Goal: Use online tool/utility: Utilize a website feature to perform a specific function

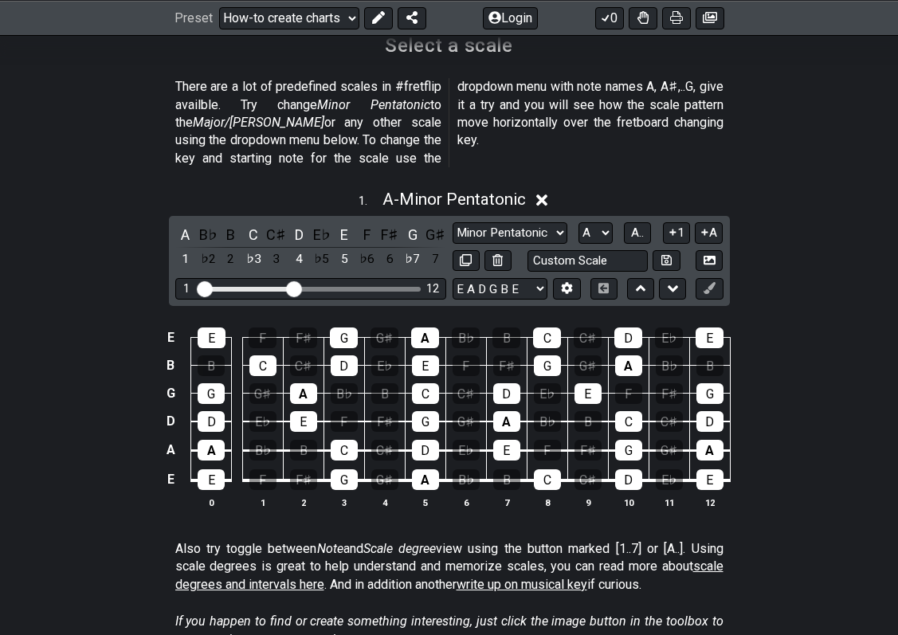
scroll to position [399, 0]
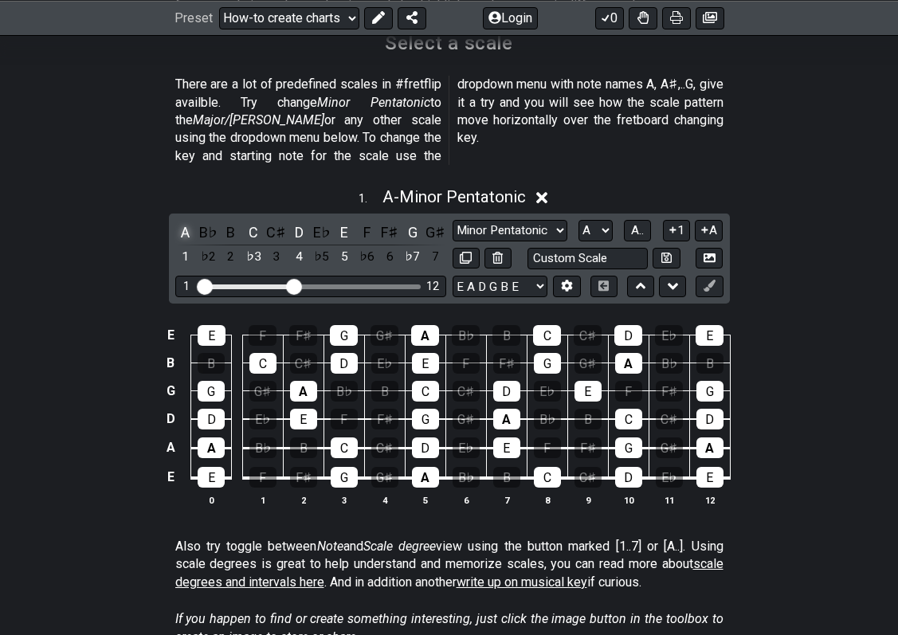
click at [186, 222] on div "A" at bounding box center [185, 233] width 21 height 22
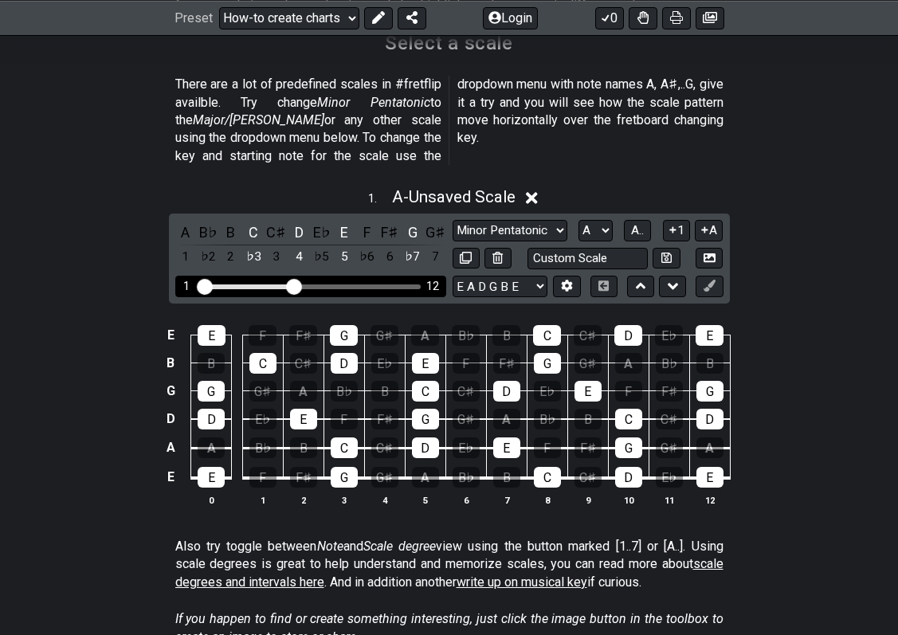
drag, startPoint x: 303, startPoint y: 269, endPoint x: 240, endPoint y: 269, distance: 63.0
click at [245, 287] on div "1 12" at bounding box center [310, 287] width 221 height 0
click at [237, 285] on div "Visible fret range" at bounding box center [246, 287] width 92 height 5
click at [213, 276] on div "1 12" at bounding box center [310, 287] width 271 height 22
click at [202, 285] on input "Visible fret range" at bounding box center [311, 285] width 226 height 0
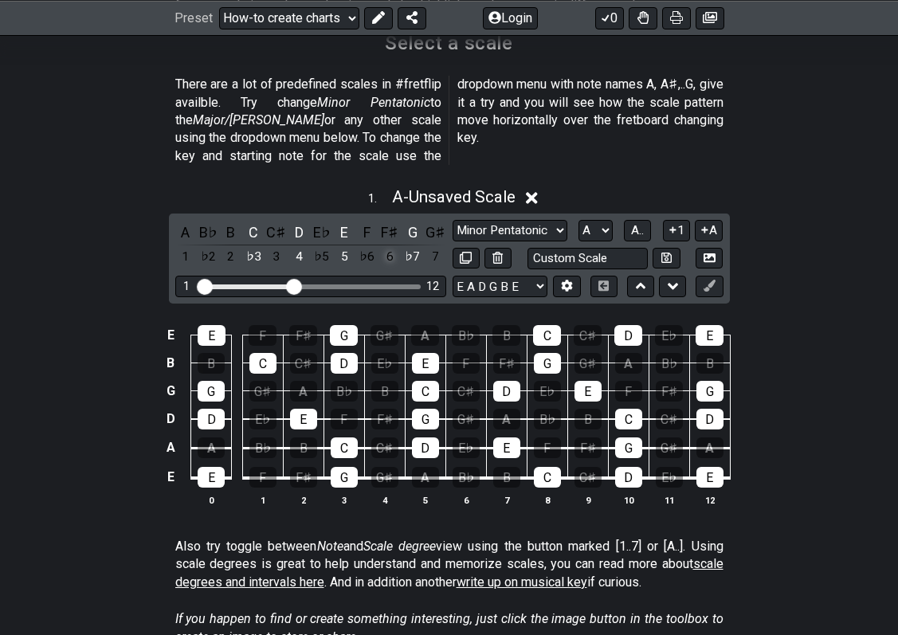
drag, startPoint x: 262, startPoint y: 257, endPoint x: 391, endPoint y: 247, distance: 128.8
click at [391, 247] on div "A B♭ B C C♯ D E♭ E F F♯ G G♯ 1 ♭2 2 ♭3 3 4 ♭5 5 ♭6 6 ♭7 7 Minor Pentatonic New …" at bounding box center [449, 259] width 561 height 90
click at [379, 276] on div "1 12" at bounding box center [310, 287] width 271 height 22
click at [394, 276] on div "1 12" at bounding box center [310, 287] width 271 height 22
drag, startPoint x: 403, startPoint y: 262, endPoint x: 419, endPoint y: 259, distance: 17.0
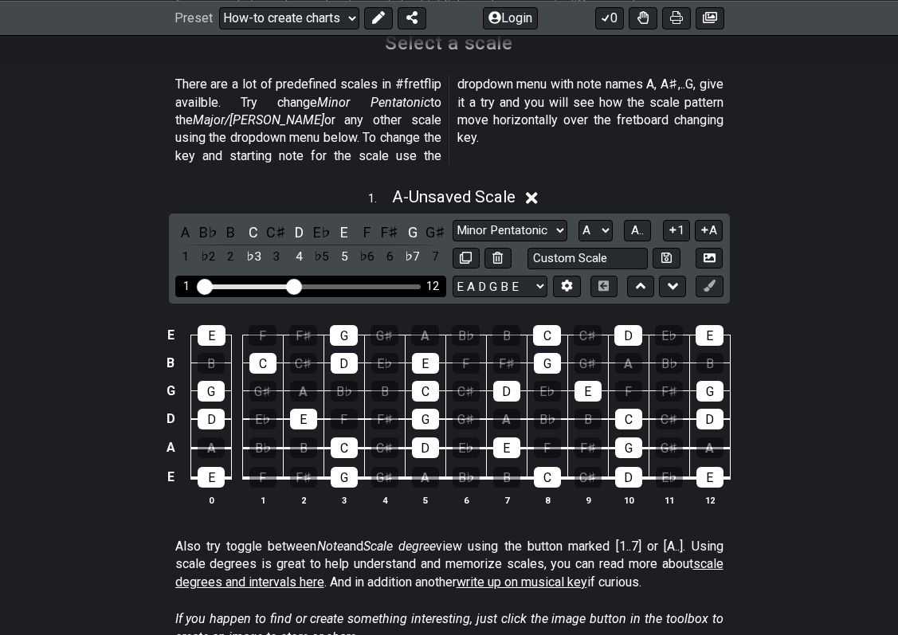
click at [405, 276] on div "1 12" at bounding box center [310, 287] width 271 height 22
click at [419, 276] on div "1 12" at bounding box center [310, 287] width 271 height 22
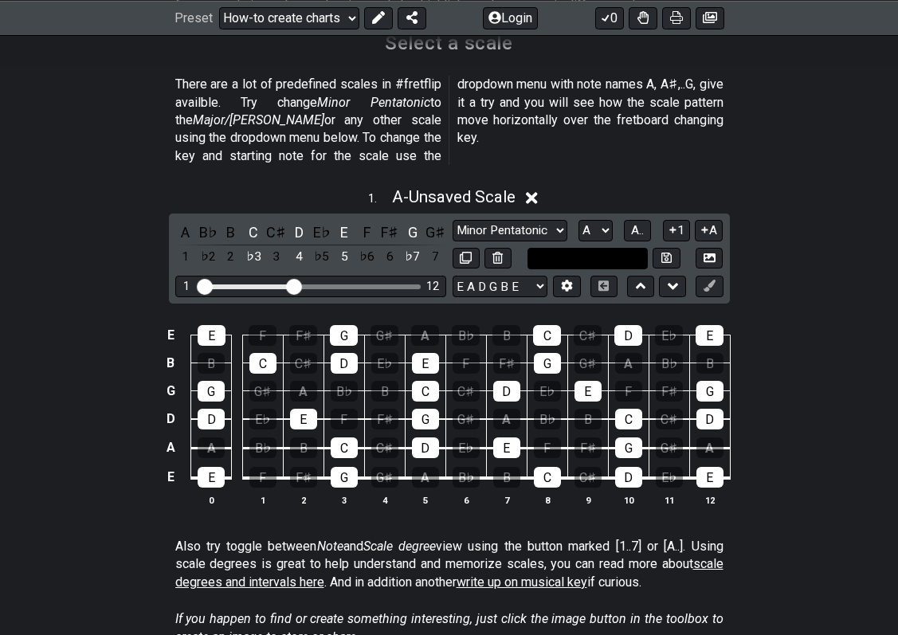
click at [601, 248] on input "text" at bounding box center [588, 259] width 121 height 22
click at [602, 248] on input "text" at bounding box center [588, 259] width 121 height 22
type input "Custom Scale"
click at [810, 210] on div "1 . A - Unsaved Scale A B♭ B C C♯ D E♭ E F F♯ G G♯ 1 ♭2 2 ♭3 3 4 ♭5 5 ♭6 6 ♭7 7…" at bounding box center [449, 353] width 898 height 351
click at [186, 222] on div "A" at bounding box center [185, 233] width 21 height 22
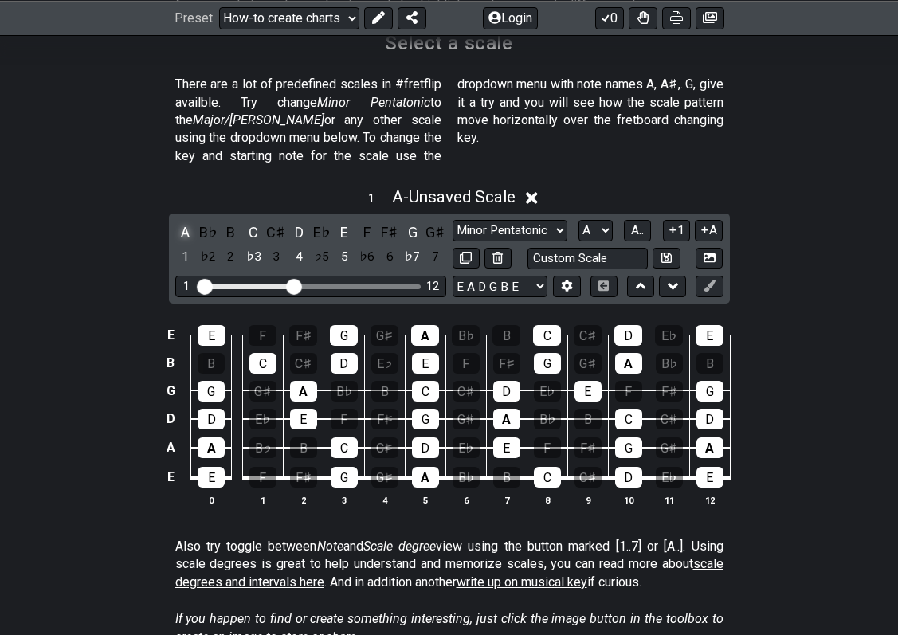
click at [186, 222] on div "A" at bounding box center [185, 233] width 21 height 22
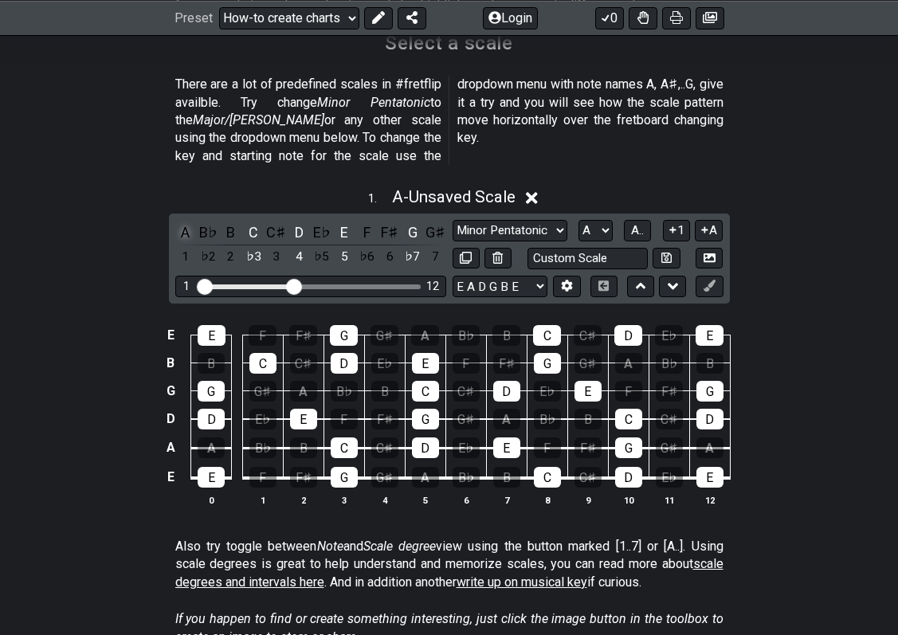
click at [186, 222] on div "A" at bounding box center [185, 233] width 21 height 22
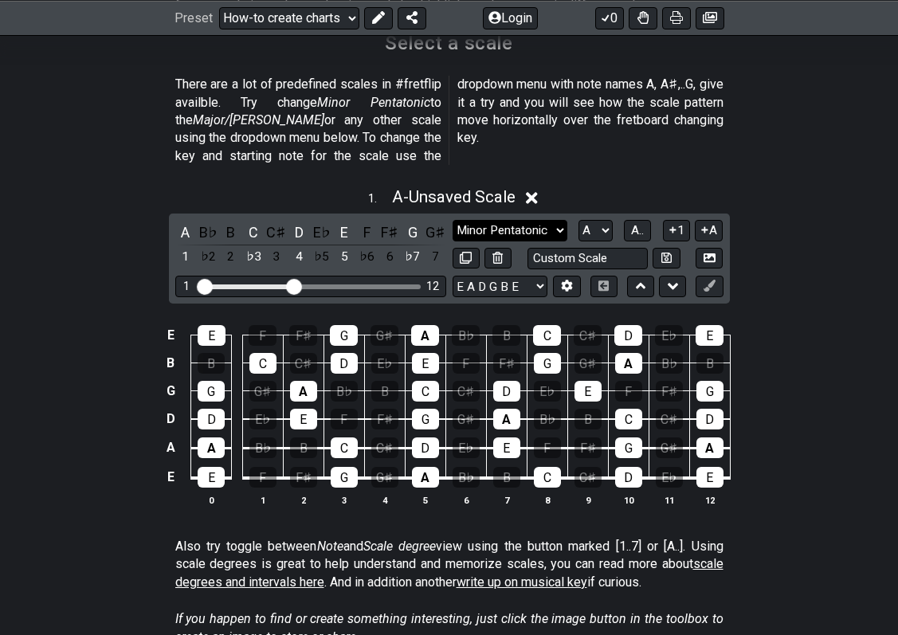
click at [529, 220] on select "Minor Pentatonic New Scale Minor Pentatonic Major Pentatonic Minor Blues Major …" at bounding box center [510, 231] width 115 height 22
click at [308, 540] on p "Also try toggle between Note and Scale degree view using the button marked [1..…" at bounding box center [449, 564] width 548 height 53
click at [341, 492] on th "3" at bounding box center [344, 500] width 41 height 17
click at [343, 492] on th "3" at bounding box center [344, 500] width 41 height 17
click at [379, 492] on th "4" at bounding box center [384, 500] width 41 height 17
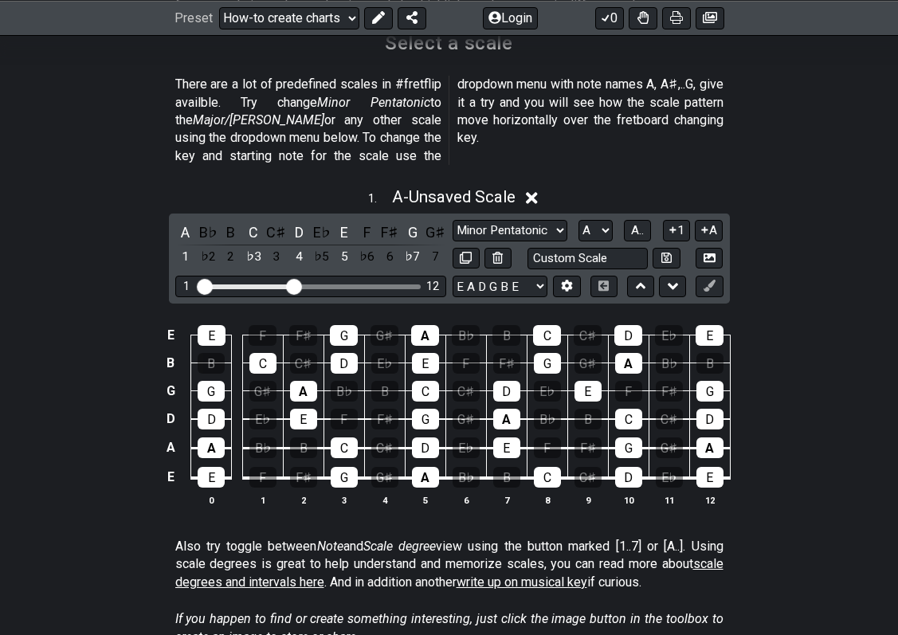
click at [398, 492] on th "4" at bounding box center [384, 500] width 41 height 17
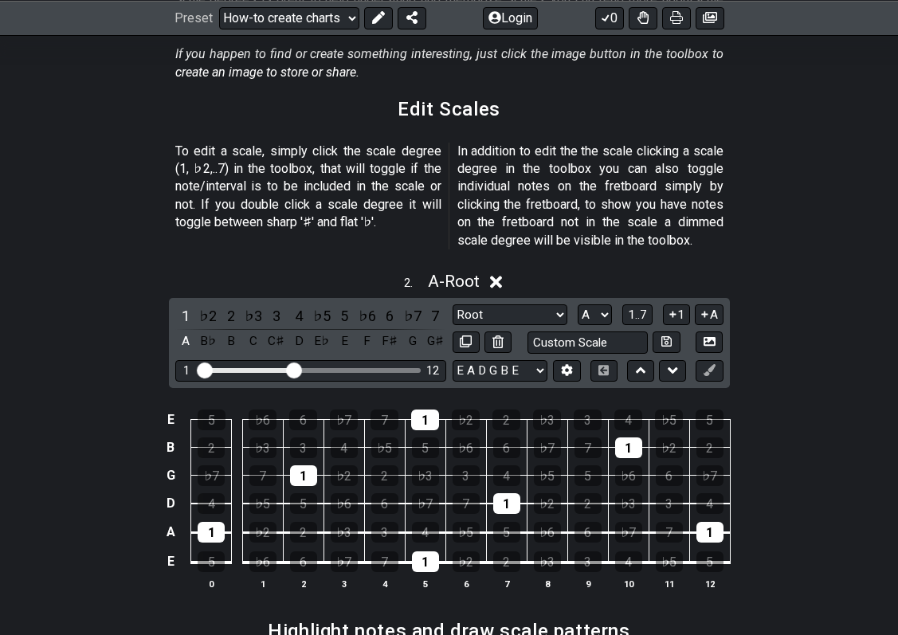
scroll to position [1036, 0]
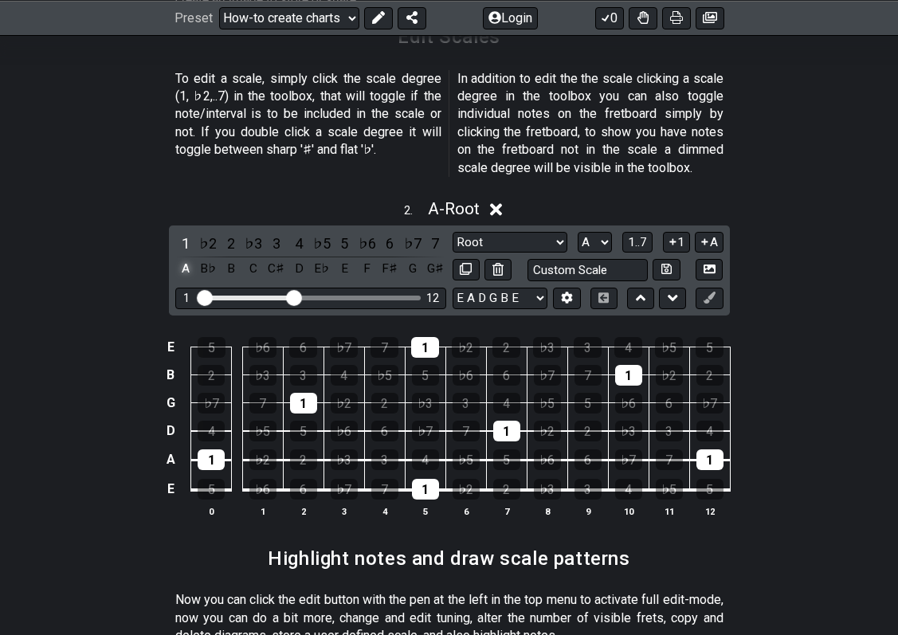
click at [182, 258] on div "A" at bounding box center [185, 269] width 21 height 22
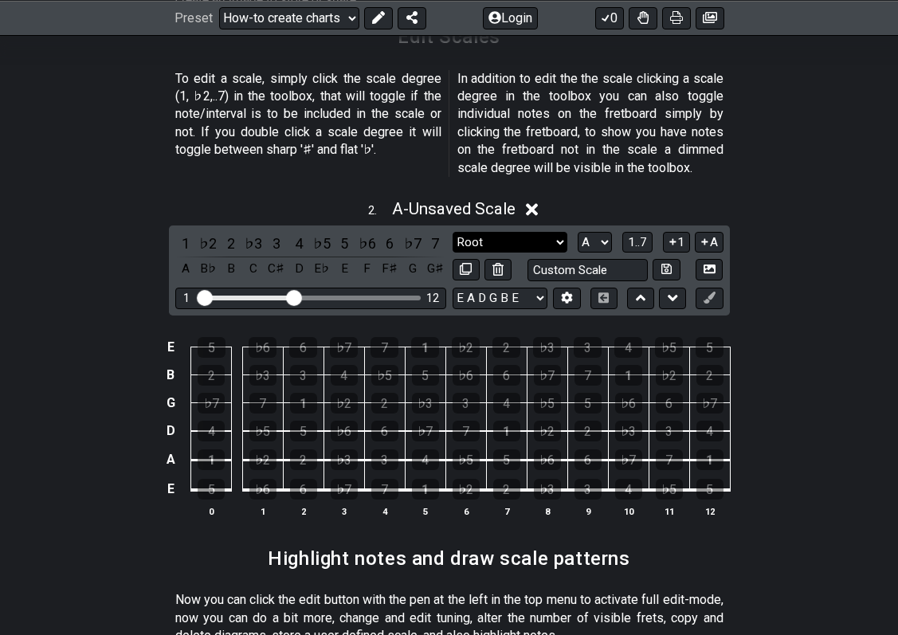
click at [517, 232] on select "Root Root Minor Pentatonic Major Pentatonic Minor Blues Major Blues Major / [PE…" at bounding box center [510, 243] width 115 height 22
select select "Minor Pentatonic"
click at [453, 232] on select "Root Root Minor Pentatonic Major Pentatonic Minor Blues Major Blues Major / [PE…" at bounding box center [510, 243] width 115 height 22
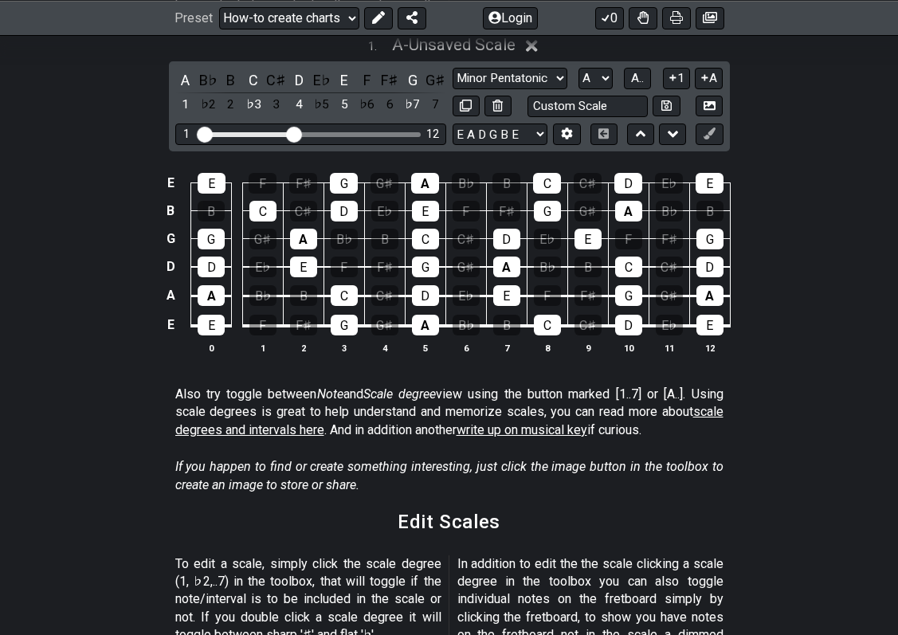
scroll to position [0, 0]
